Goal: Information Seeking & Learning: Learn about a topic

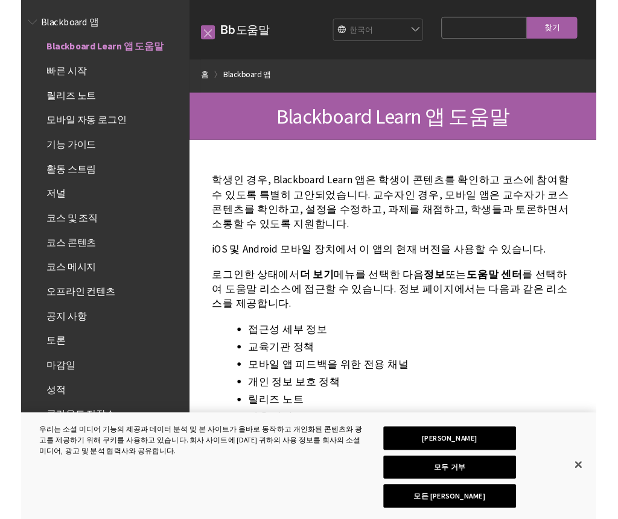
scroll to position [21, 0]
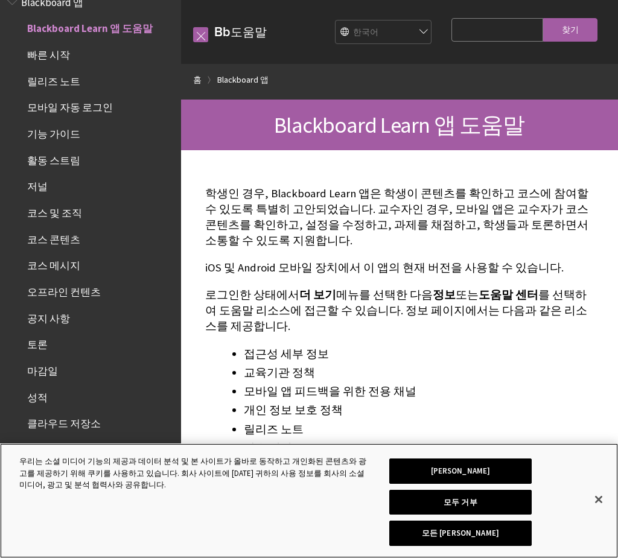
click at [611, 511] on button "닫기" at bounding box center [598, 499] width 27 height 27
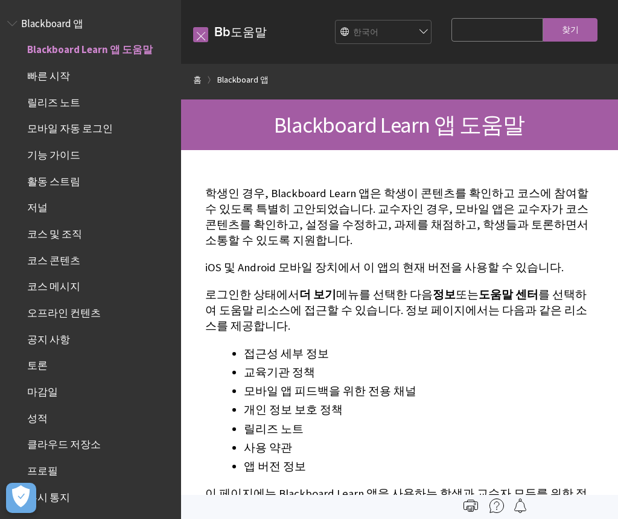
scroll to position [21, 0]
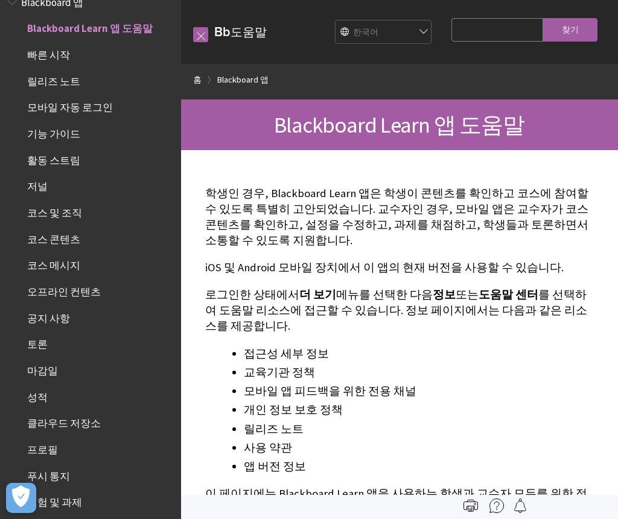
click at [16, 497] on icon "개방형 기본 설정" at bounding box center [20, 497] width 17 height 22
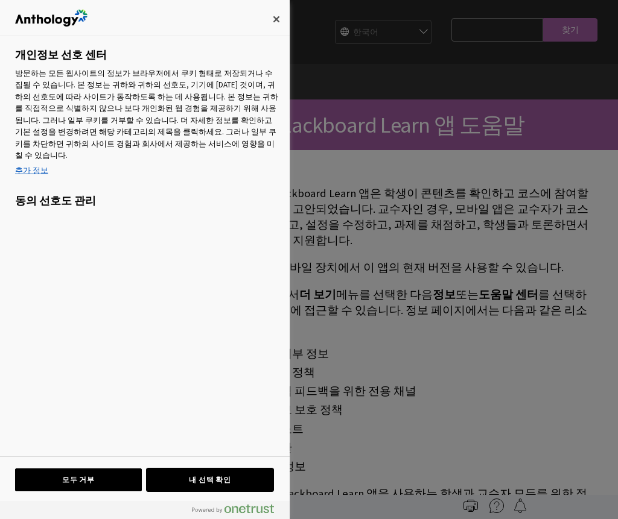
click at [174, 471] on button "내 선택 확인" at bounding box center [210, 480] width 127 height 23
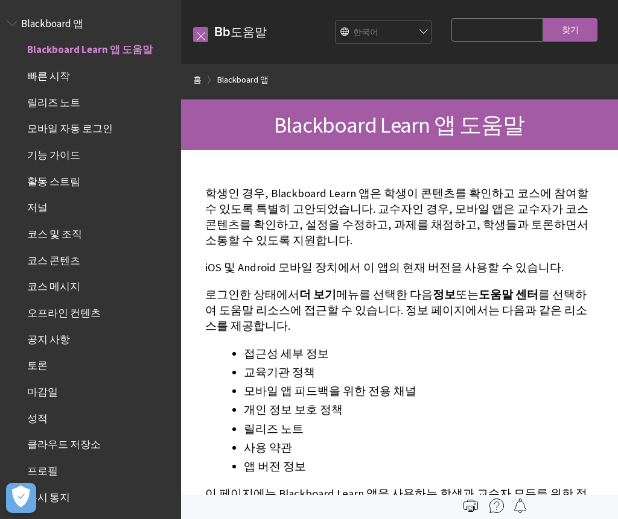
scroll to position [21, 0]
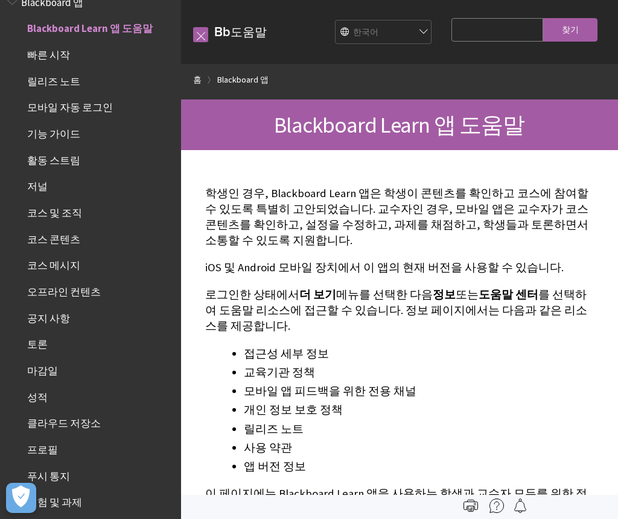
click at [193, 41] on link at bounding box center [200, 34] width 15 height 15
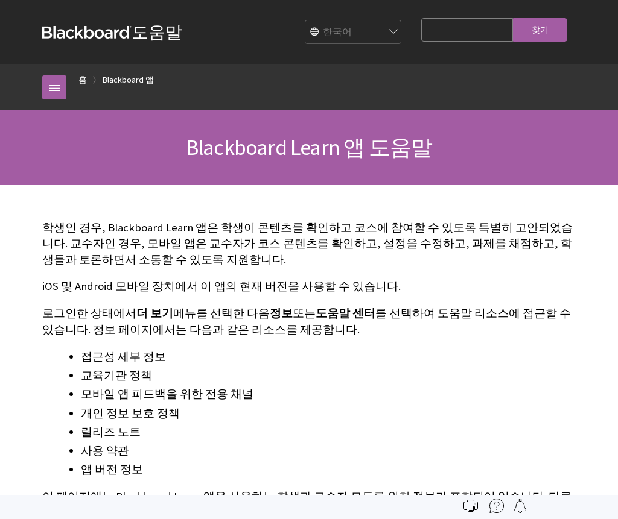
scroll to position [21, 0]
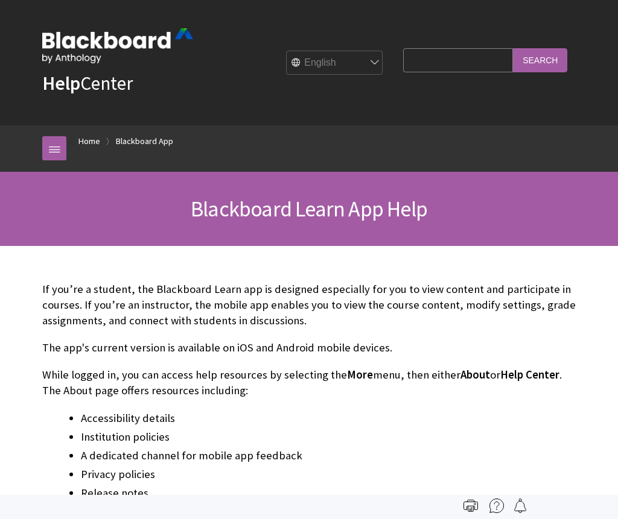
scroll to position [125, 0]
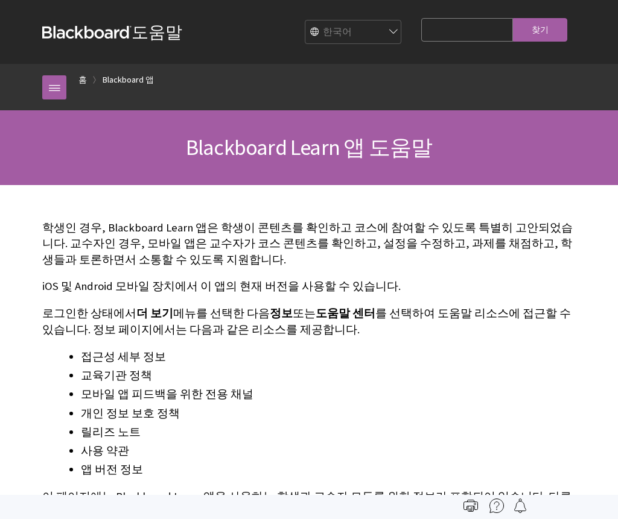
scroll to position [21, 0]
click at [86, 82] on link "홈" at bounding box center [82, 79] width 8 height 15
click at [131, 78] on link "Blackboard 앱" at bounding box center [128, 79] width 51 height 15
click at [141, 84] on link "Blackboard 앱" at bounding box center [128, 79] width 51 height 15
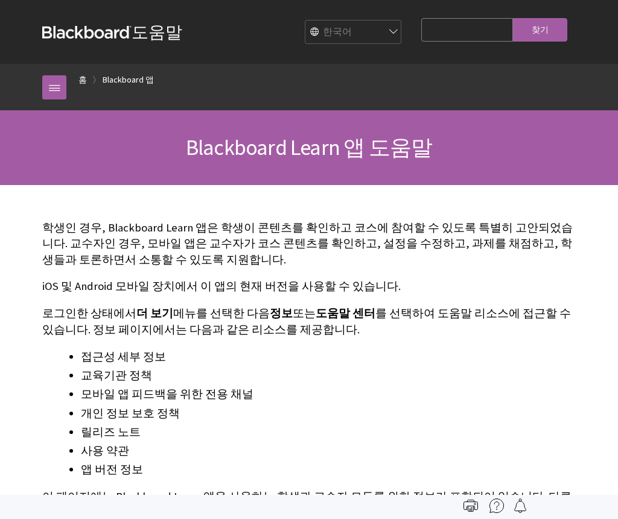
scroll to position [21, 0]
click at [138, 74] on link "Blackboard 앱" at bounding box center [128, 79] width 51 height 15
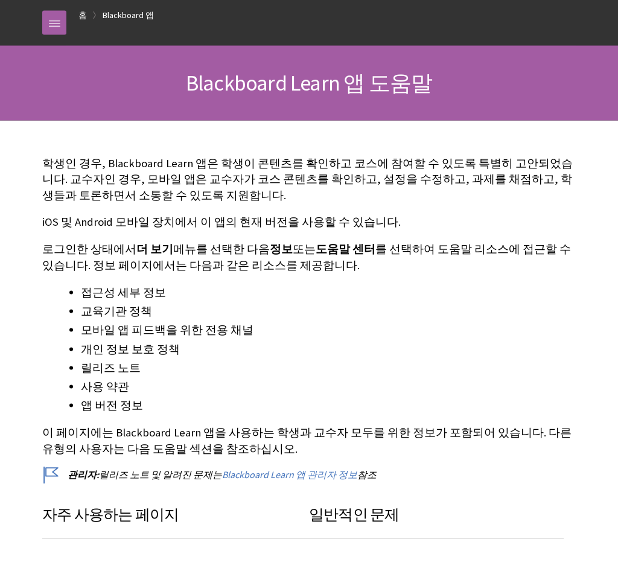
scroll to position [71, 0]
